Goal: Use online tool/utility: Utilize a website feature to perform a specific function

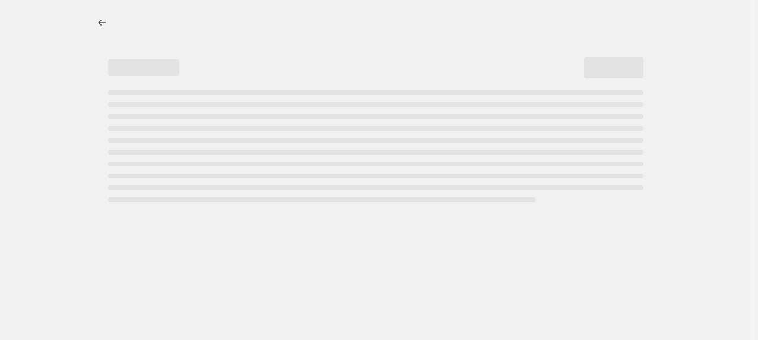
select select "percentage"
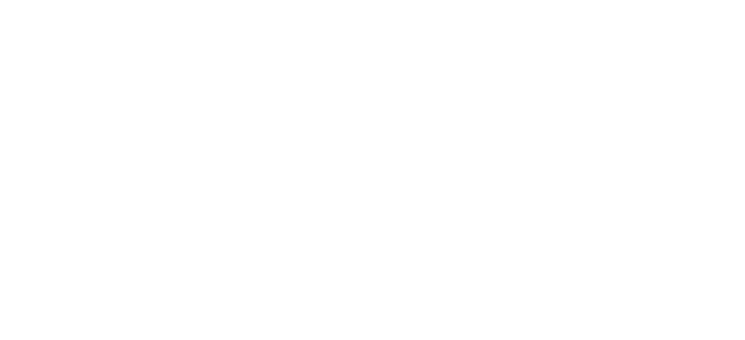
select select "percentage"
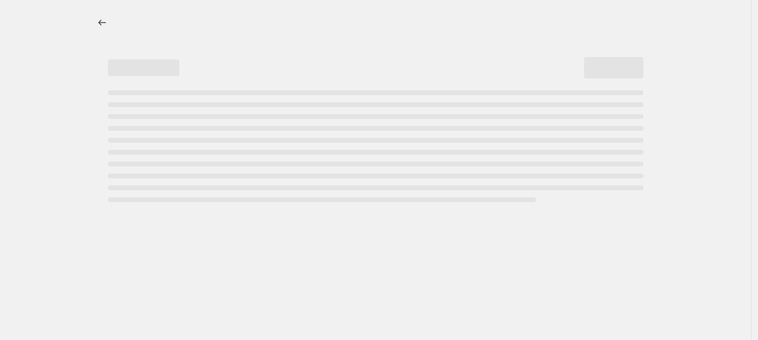
select select "percentage"
